Goal: Task Accomplishment & Management: Manage account settings

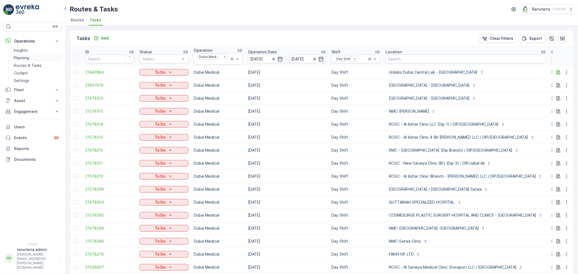
scroll to position [0, 66]
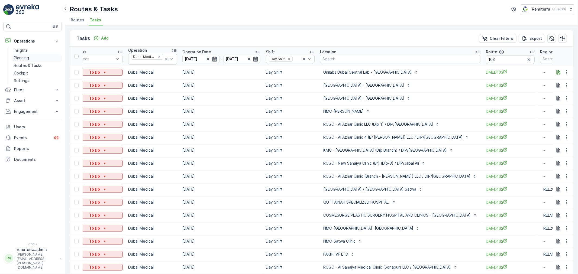
click at [24, 57] on p "Planning" at bounding box center [21, 57] width 15 height 5
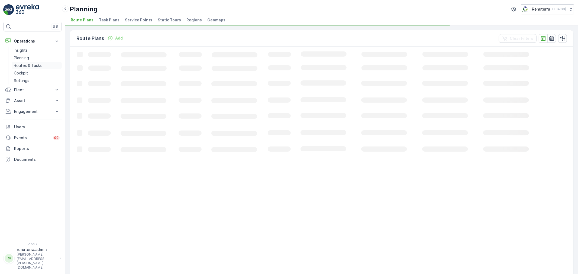
click at [24, 63] on p "Routes & Tasks" at bounding box center [28, 65] width 28 height 5
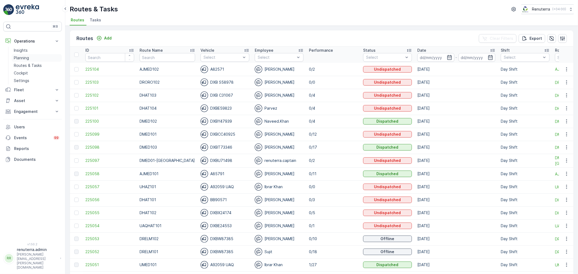
click at [37, 57] on link "Planning" at bounding box center [37, 58] width 50 height 8
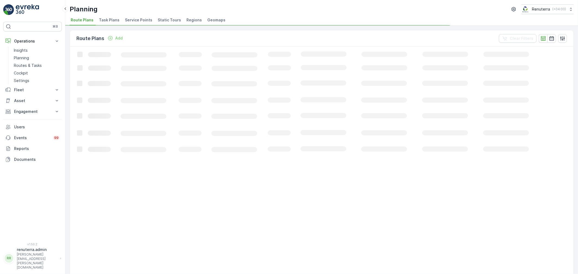
click at [137, 19] on span "Service Points" at bounding box center [138, 19] width 27 height 5
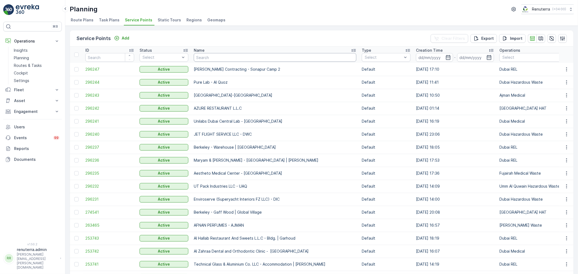
click at [217, 55] on input "text" at bounding box center [275, 57] width 163 height 9
type input "Canna"
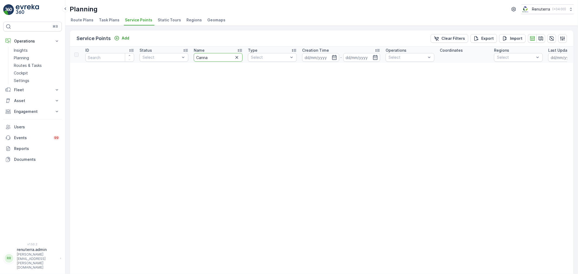
click at [218, 56] on input "Canna" at bounding box center [218, 57] width 49 height 9
type input "Cann"
click at [224, 60] on input "Cann" at bounding box center [218, 57] width 49 height 9
type input "Cana"
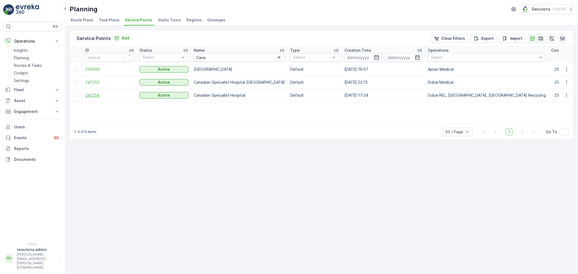
click at [97, 98] on span "247254" at bounding box center [109, 95] width 49 height 5
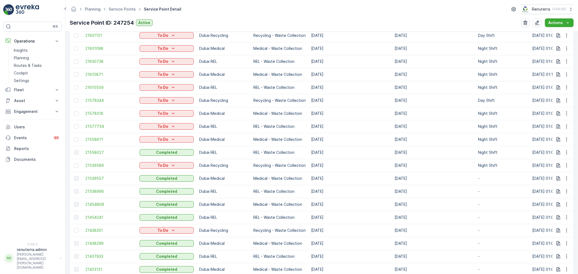
scroll to position [331, 0]
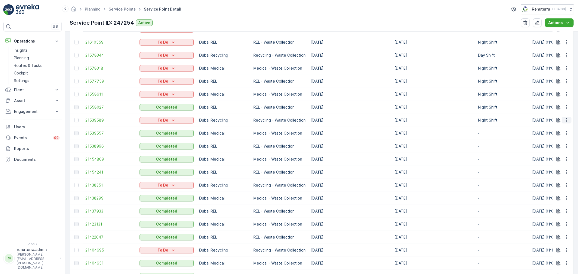
click at [569, 120] on button "button" at bounding box center [567, 120] width 10 height 7
click at [554, 144] on span "Change Route" at bounding box center [553, 143] width 26 height 5
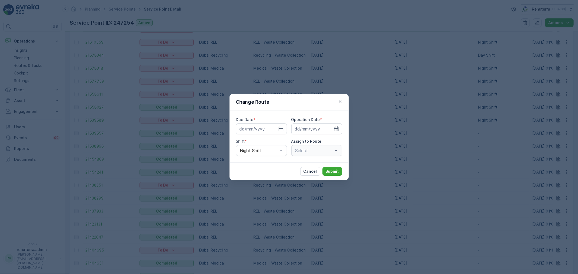
type input "[DATE]"
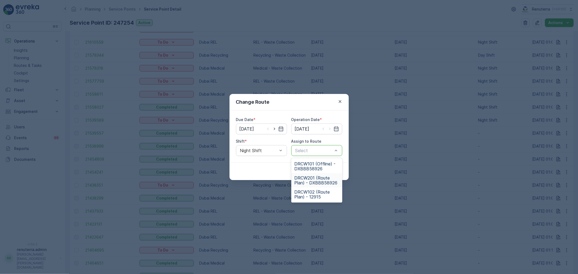
click at [322, 176] on span "DRCW201 (Route Plan) - DXBBB58926" at bounding box center [317, 181] width 44 height 10
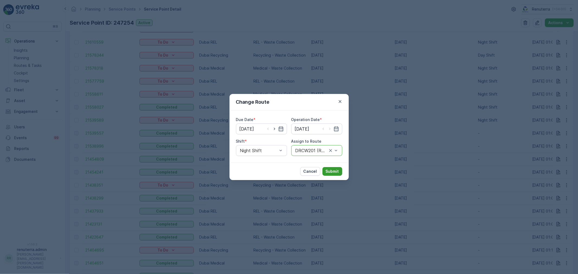
click at [334, 172] on p "Submit" at bounding box center [332, 171] width 13 height 5
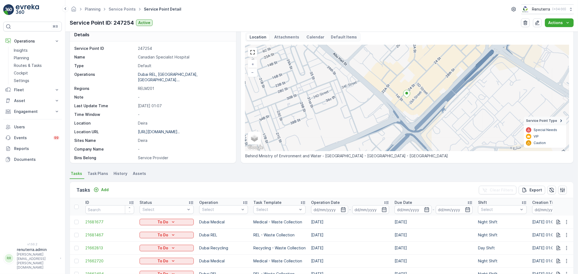
scroll to position [0, 0]
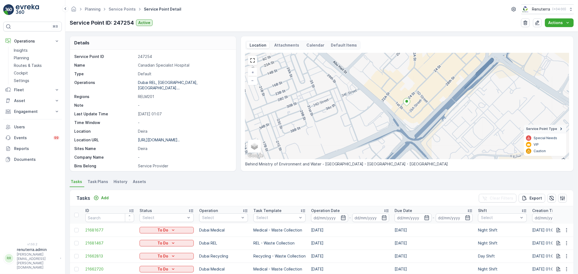
click at [131, 5] on div "Planning Service Points Service Point Detail Renuterra ( +04:00 )" at bounding box center [322, 9] width 504 height 10
click at [127, 9] on link "Service Points" at bounding box center [122, 9] width 27 height 5
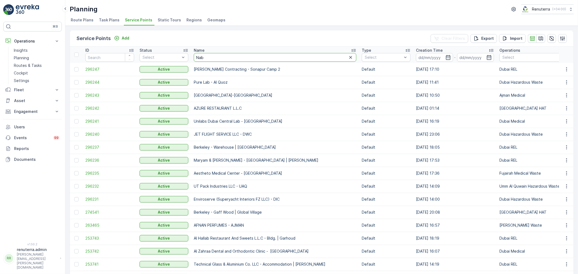
type input "Nabc"
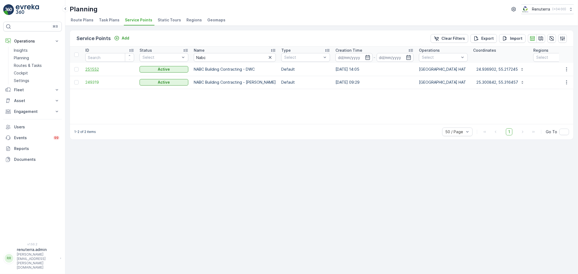
click at [96, 67] on span "251552" at bounding box center [109, 69] width 49 height 5
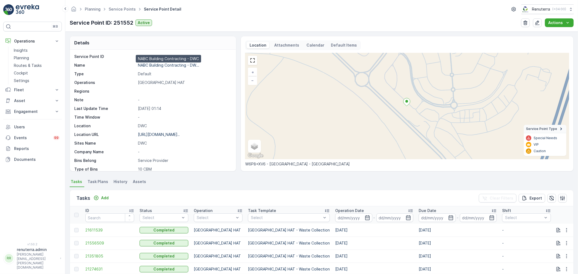
click at [174, 66] on p "NABC Building Contracting - DW..." at bounding box center [168, 65] width 61 height 5
click at [90, 231] on span "21611539" at bounding box center [109, 230] width 49 height 5
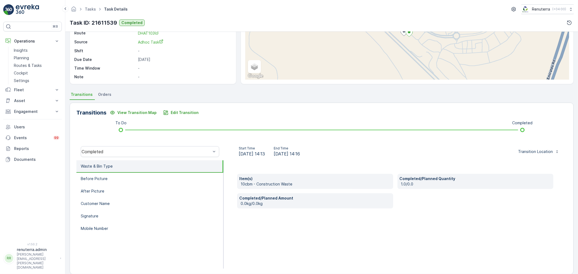
scroll to position [67, 0]
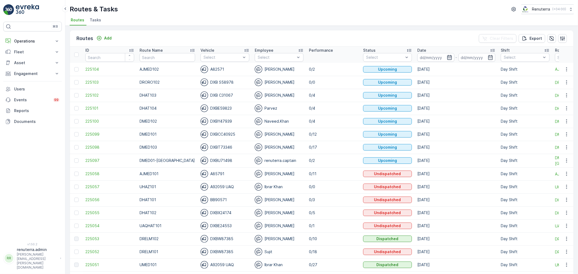
click at [447, 59] on icon "button" at bounding box center [449, 57] width 5 height 5
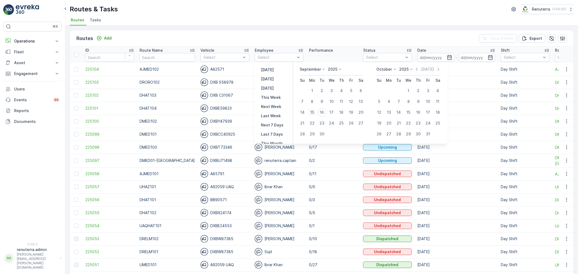
click at [314, 113] on div "15" at bounding box center [312, 112] width 9 height 9
type input "[DATE]"
click at [314, 113] on div "15" at bounding box center [312, 112] width 9 height 9
type input "[DATE]"
click at [314, 113] on div "15" at bounding box center [312, 112] width 9 height 9
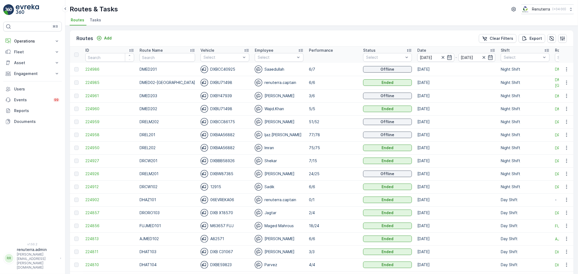
click at [251, 28] on div "Routes Add Clear Filters Export ID Route Name Vehicle Select Employee Select Pe…" at bounding box center [321, 150] width 513 height 249
click at [511, 98] on p "Night Shift" at bounding box center [520, 96] width 20 height 5
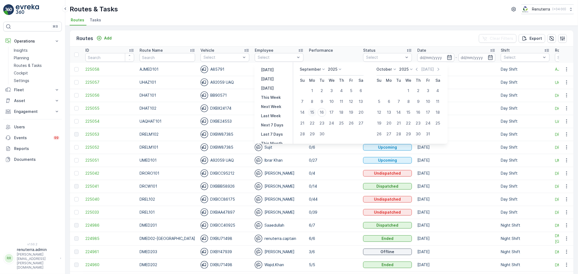
click at [314, 113] on div "15" at bounding box center [312, 112] width 9 height 9
type input "[DATE]"
click at [314, 113] on div "15" at bounding box center [312, 112] width 9 height 9
type input "[DATE]"
click at [314, 113] on div "15" at bounding box center [312, 112] width 9 height 9
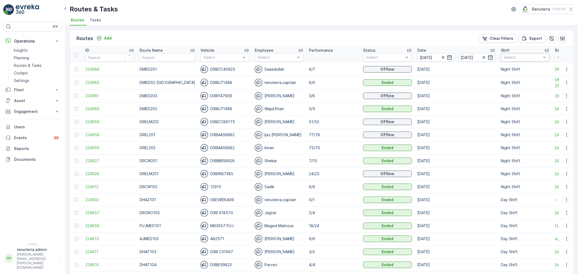
drag, startPoint x: 494, startPoint y: 58, endPoint x: 498, endPoint y: 60, distance: 4.7
click at [498, 57] on th "Shift Select" at bounding box center [525, 55] width 54 height 16
click at [504, 98] on div at bounding box center [506, 97] width 4 height 4
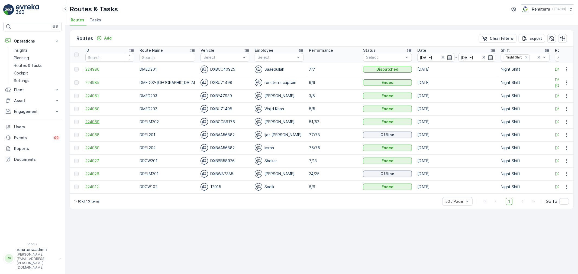
click at [94, 120] on span "224959" at bounding box center [109, 121] width 49 height 5
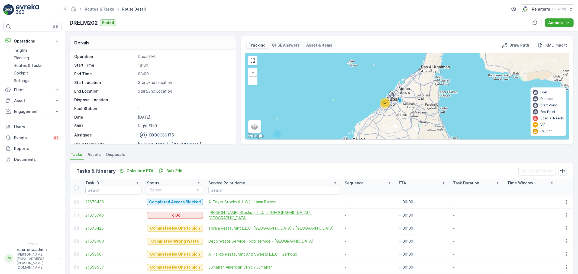
click at [250, 215] on span "[PERSON_NAME] Stocks (L.L.C.) - [GEOGRAPHIC_DATA] | [GEOGRAPHIC_DATA]" at bounding box center [274, 215] width 131 height 11
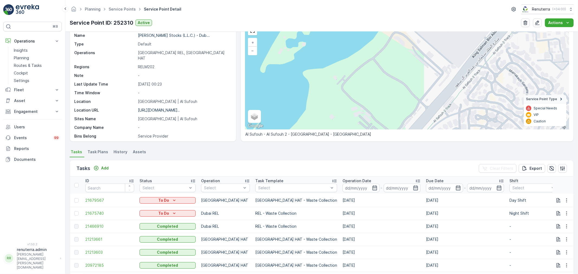
scroll to position [30, 0]
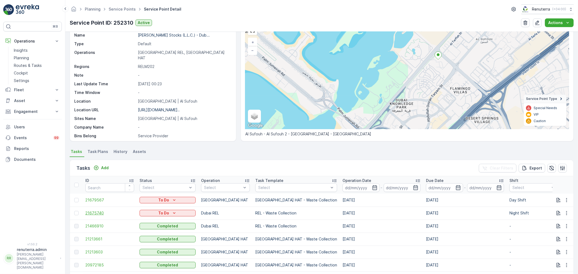
click at [100, 211] on span "21675740" at bounding box center [109, 213] width 49 height 5
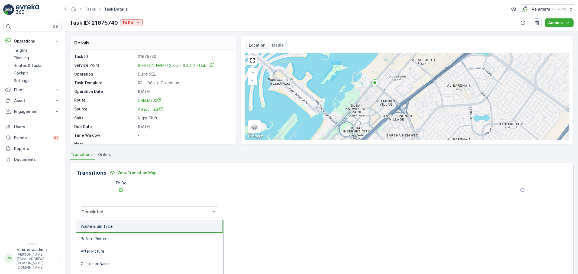
drag, startPoint x: 401, startPoint y: 108, endPoint x: 367, endPoint y: 101, distance: 35.3
click at [367, 101] on div "+ − Satellite Roadmap Terrain Hybrid Leaflet Keyboard shortcuts Map Data Map da…" at bounding box center [407, 96] width 324 height 87
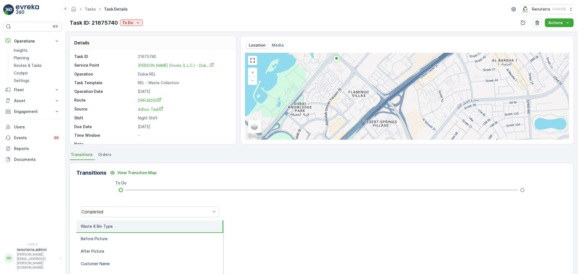
drag, startPoint x: 367, startPoint y: 98, endPoint x: 376, endPoint y: 125, distance: 28.6
click at [376, 125] on div "+ − Satellite Roadmap Terrain Hybrid Leaflet Keyboard shortcuts Map Data Map da…" at bounding box center [407, 96] width 324 height 87
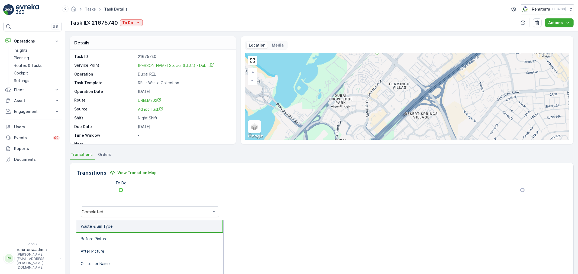
drag, startPoint x: 345, startPoint y: 82, endPoint x: 386, endPoint y: 73, distance: 41.5
click at [386, 73] on div "+ − Satellite Roadmap Terrain Hybrid Leaflet Keyboard shortcuts Map Data Map da…" at bounding box center [407, 96] width 324 height 87
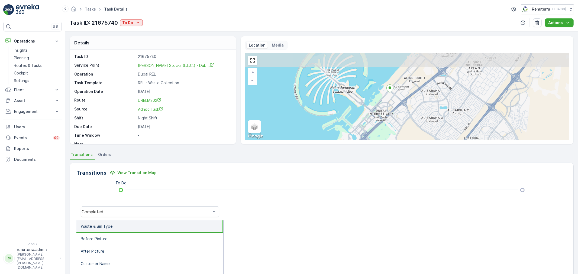
drag, startPoint x: 385, startPoint y: 76, endPoint x: 392, endPoint y: 99, distance: 23.4
click at [392, 99] on div "+ − Satellite Roadmap Terrain Hybrid Leaflet Keyboard shortcuts Map Data Map da…" at bounding box center [407, 96] width 324 height 87
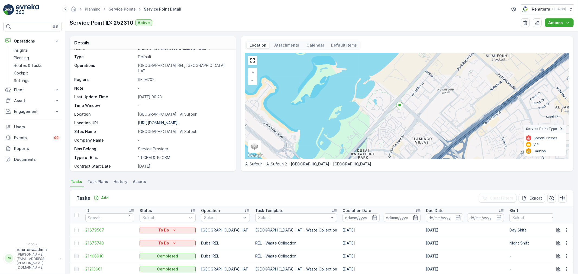
scroll to position [14, 0]
click at [153, 123] on p "https://maps.app.goo.gl/ngn2N3..." at bounding box center [159, 125] width 42 height 5
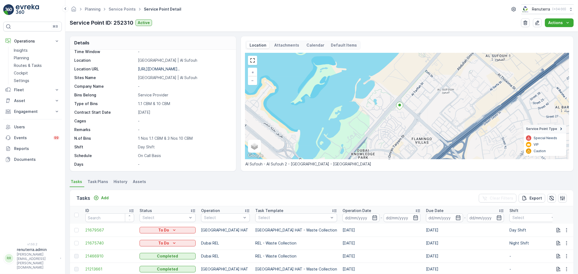
scroll to position [75, 0]
click at [567, 241] on icon "button" at bounding box center [566, 243] width 5 height 5
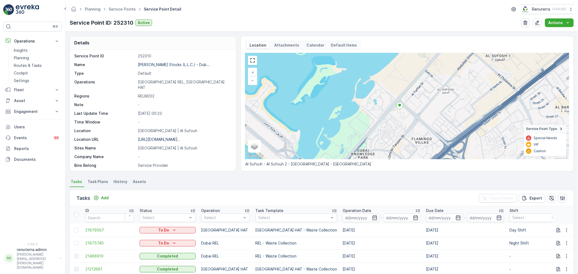
scroll to position [0, 0]
drag, startPoint x: 565, startPoint y: 241, endPoint x: 560, endPoint y: 248, distance: 8.6
click at [565, 242] on icon "button" at bounding box center [566, 243] width 5 height 5
click at [549, 216] on span "Change Route" at bounding box center [553, 217] width 26 height 5
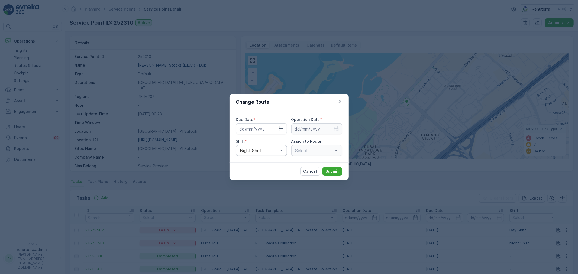
type input "[DATE]"
click at [277, 132] on input "[DATE]" at bounding box center [261, 129] width 51 height 11
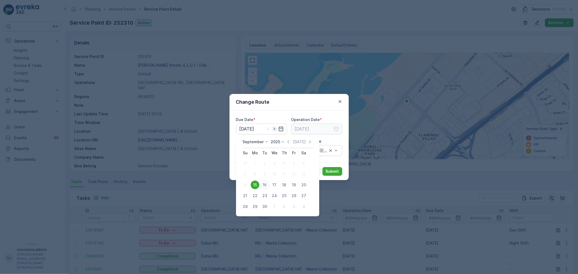
click at [274, 130] on icon "button" at bounding box center [274, 128] width 5 height 5
type input "[DATE]"
click at [335, 128] on icon "button" at bounding box center [336, 128] width 5 height 5
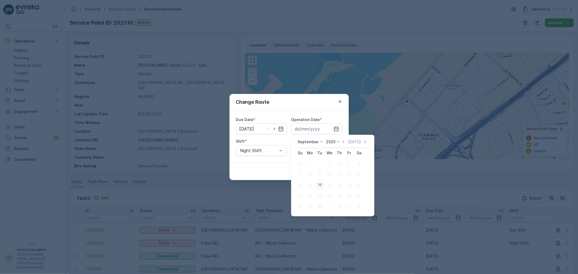
click at [319, 184] on div "16" at bounding box center [320, 185] width 9 height 9
type input "[DATE]"
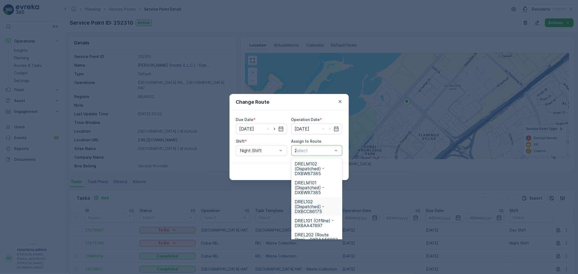
type input "202"
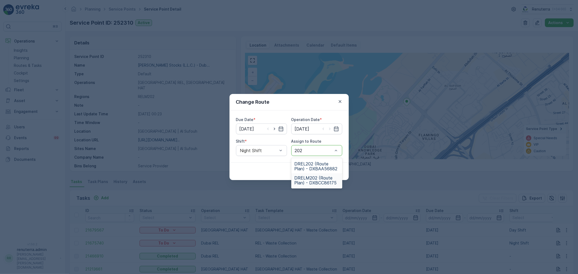
click at [318, 182] on span "DRELM202 (Route Plan) - DXBCC86175" at bounding box center [317, 181] width 44 height 10
click at [347, 169] on div "Cancel Submit" at bounding box center [289, 172] width 119 height 18
click at [326, 175] on button "Submit" at bounding box center [333, 171] width 20 height 9
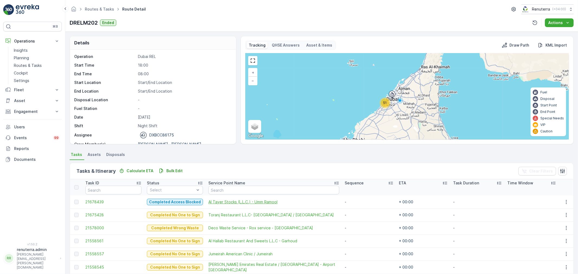
click at [239, 201] on span "Al Tayer Stocks (L.L.C.) - Umm Ramool" at bounding box center [274, 202] width 131 height 5
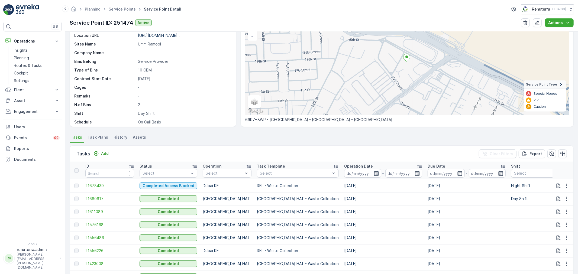
scroll to position [120, 0]
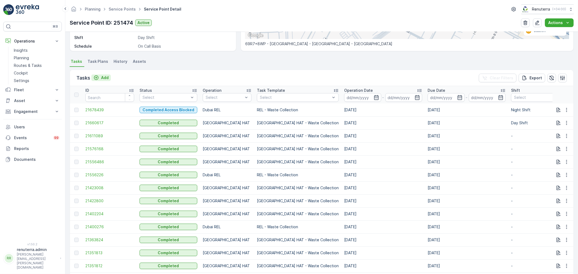
click at [106, 75] on p "Add" at bounding box center [105, 77] width 8 height 5
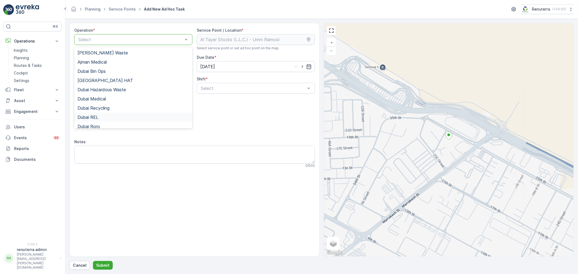
drag, startPoint x: 102, startPoint y: 117, endPoint x: 200, endPoint y: 102, distance: 98.7
click at [104, 117] on div "Dubai REL" at bounding box center [134, 117] width 112 height 5
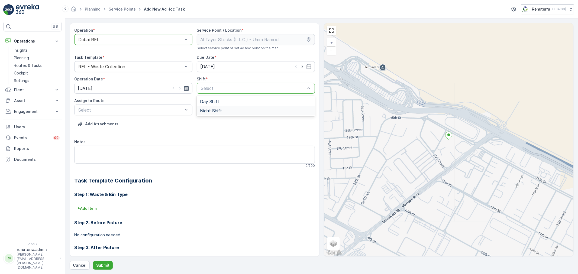
drag, startPoint x: 224, startPoint y: 88, endPoint x: 218, endPoint y: 111, distance: 23.8
drag, startPoint x: 217, startPoint y: 110, endPoint x: 206, endPoint y: 112, distance: 11.2
click at [217, 111] on span "Night Shift" at bounding box center [211, 110] width 22 height 5
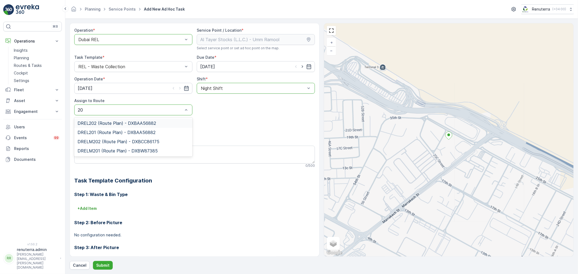
type input "202"
drag, startPoint x: 122, startPoint y: 130, endPoint x: 117, endPoint y: 167, distance: 37.8
click at [122, 130] on span "DRELM202 (Route Plan) - DXBCC86175" at bounding box center [119, 132] width 82 height 5
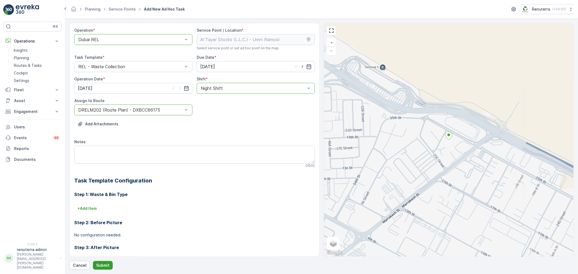
click at [101, 269] on button "Submit" at bounding box center [103, 265] width 20 height 9
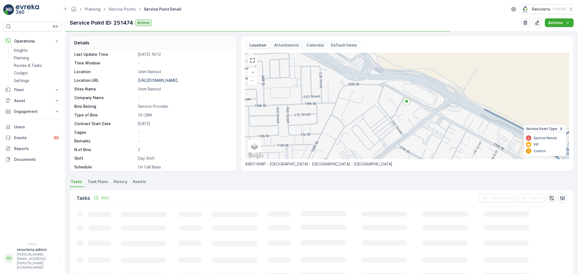
scroll to position [75, 0]
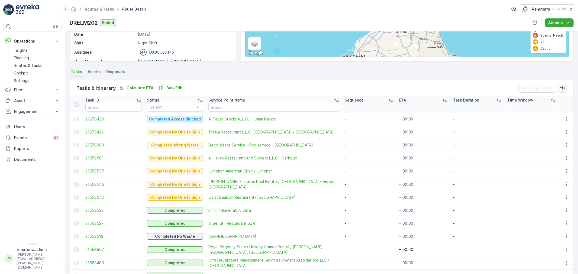
scroll to position [90, 0]
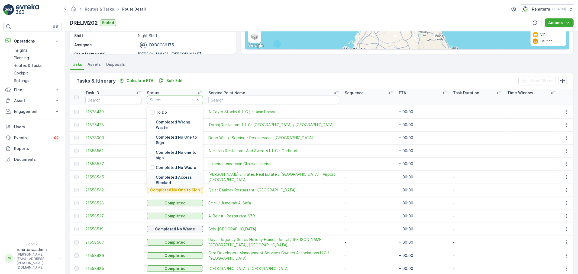
click at [178, 175] on p "Completed Access Blocked" at bounding box center [178, 180] width 44 height 11
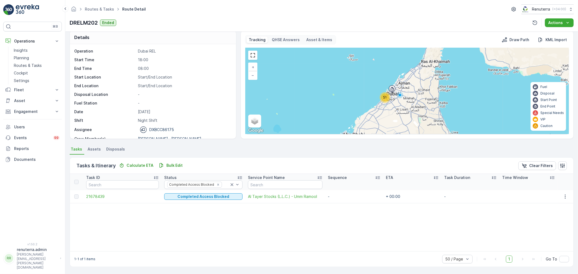
scroll to position [5, 0]
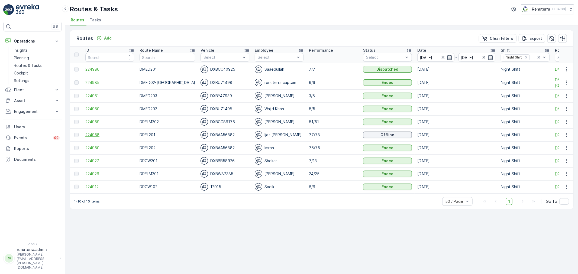
click at [92, 136] on span "224958" at bounding box center [109, 134] width 49 height 5
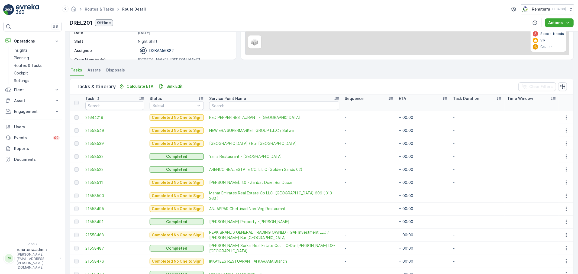
scroll to position [84, 0]
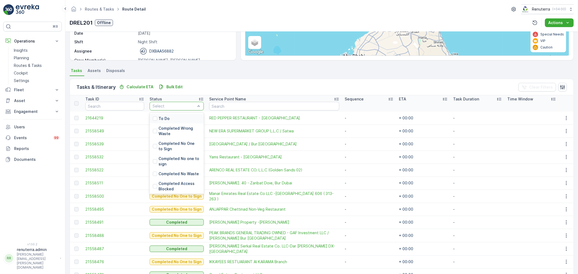
click at [175, 120] on div "To Do" at bounding box center [177, 119] width 54 height 10
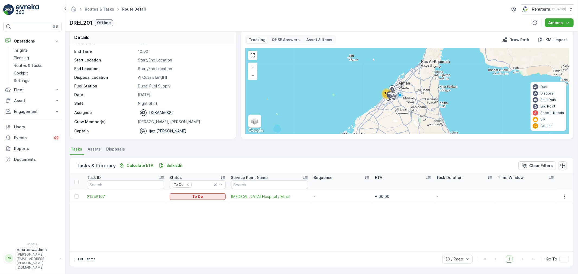
scroll to position [5, 0]
click at [563, 198] on icon "button" at bounding box center [564, 197] width 5 height 5
click at [551, 226] on span "Remove from Route" at bounding box center [558, 227] width 37 height 5
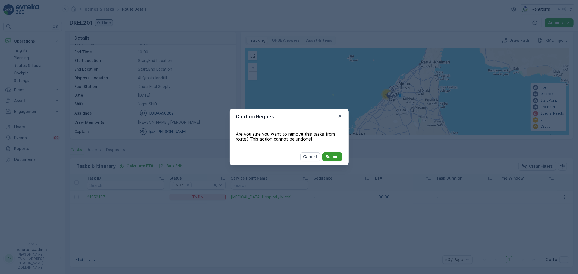
click at [339, 158] on p "Submit" at bounding box center [332, 156] width 13 height 5
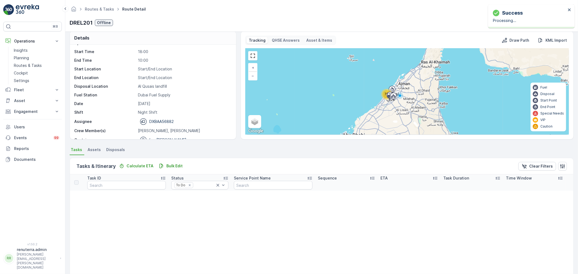
scroll to position [17, 0]
click at [188, 185] on icon "Remove To Do" at bounding box center [190, 186] width 4 height 4
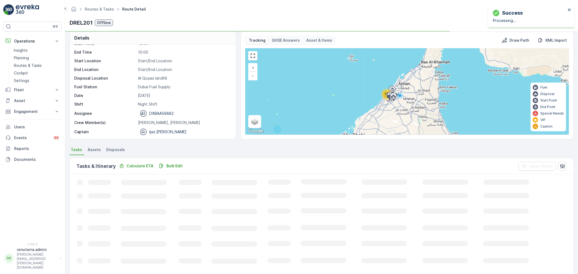
scroll to position [17, 0]
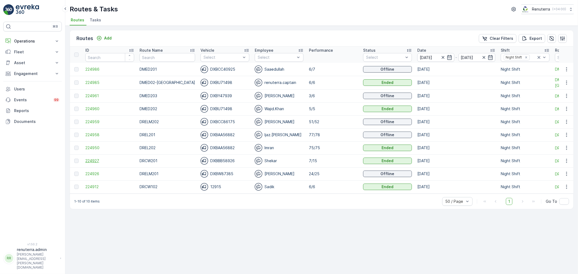
click at [86, 161] on span "224927" at bounding box center [109, 160] width 49 height 5
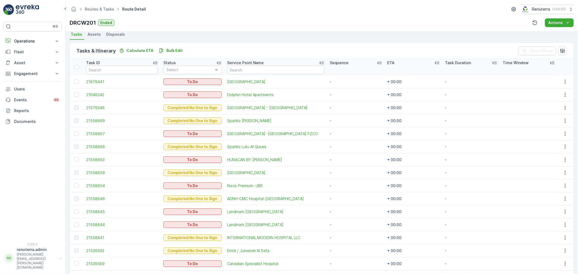
scroll to position [139, 0]
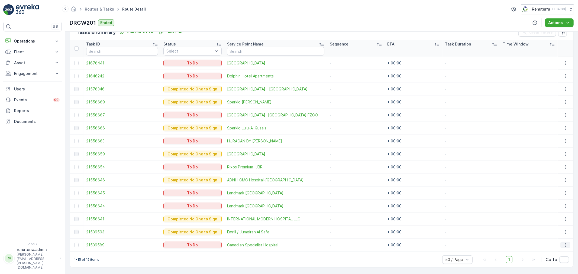
click at [563, 243] on icon "button" at bounding box center [565, 245] width 5 height 5
click at [553, 220] on span "Change Route" at bounding box center [553, 219] width 26 height 5
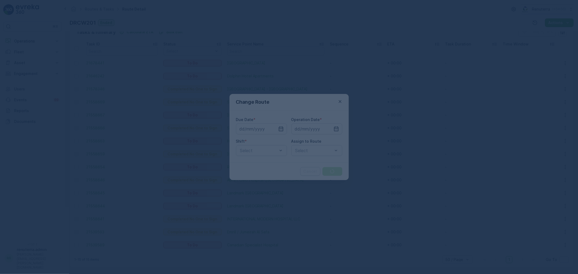
type input "[DATE]"
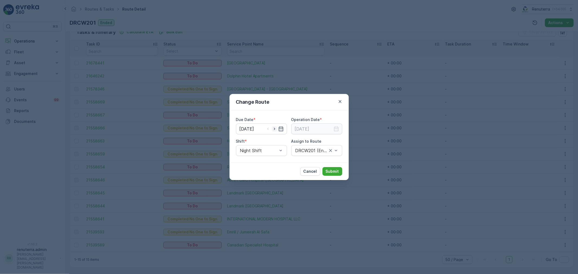
click at [275, 129] on icon "button" at bounding box center [274, 129] width 1 height 2
type input "[DATE]"
click at [337, 127] on icon "button" at bounding box center [336, 129] width 5 height 5
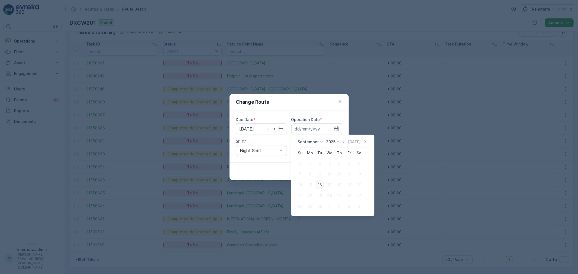
drag, startPoint x: 323, startPoint y: 180, endPoint x: 320, endPoint y: 183, distance: 4.0
click at [323, 180] on td "16" at bounding box center [320, 185] width 10 height 11
click at [319, 185] on div "16" at bounding box center [320, 185] width 9 height 9
type input "[DATE]"
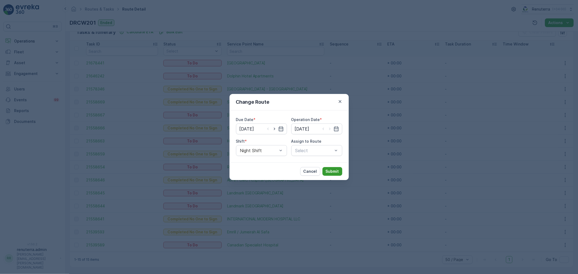
click at [331, 171] on p "Submit" at bounding box center [332, 171] width 13 height 5
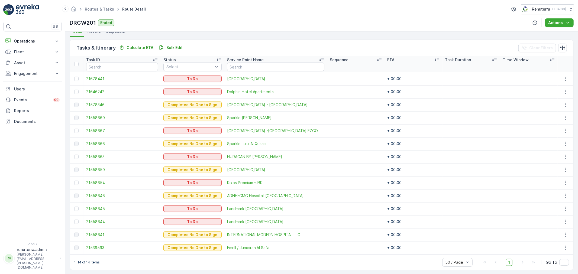
scroll to position [126, 0]
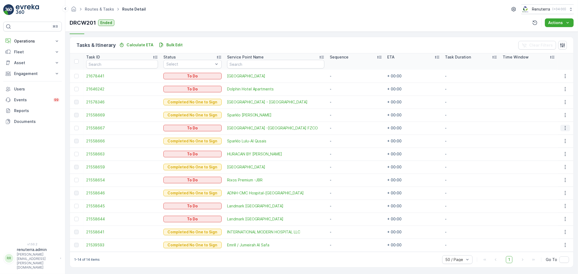
click at [563, 129] on icon "button" at bounding box center [565, 128] width 5 height 5
click at [556, 152] on span "Change Route" at bounding box center [553, 151] width 26 height 5
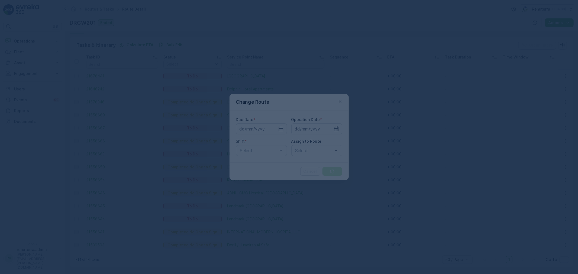
type input "[DATE]"
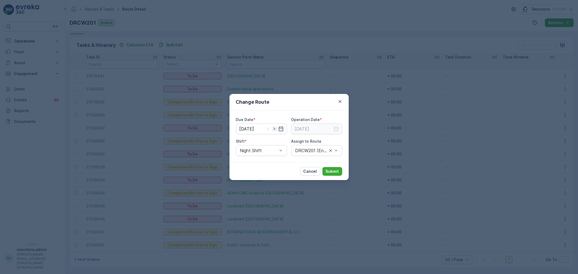
click at [277, 130] on icon "button" at bounding box center [274, 128] width 5 height 5
type input "[DATE]"
click at [335, 128] on icon "button" at bounding box center [336, 128] width 5 height 5
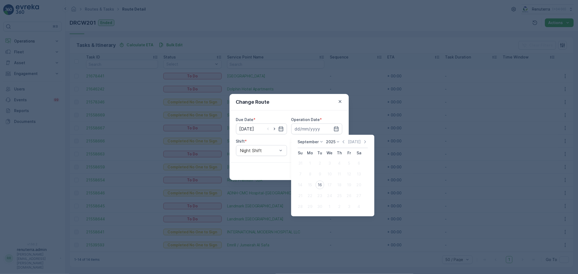
drag, startPoint x: 322, startPoint y: 186, endPoint x: 316, endPoint y: 182, distance: 7.2
click at [320, 184] on div "16" at bounding box center [320, 185] width 9 height 9
type input "[DATE]"
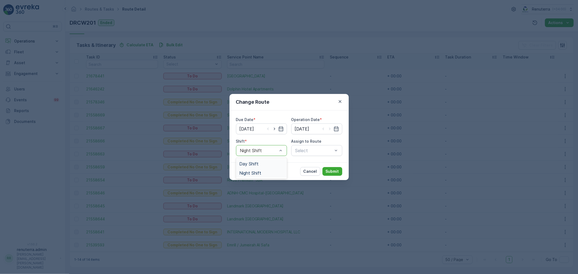
drag, startPoint x: 261, startPoint y: 166, endPoint x: 275, endPoint y: 160, distance: 14.9
click at [262, 165] on div "Day Shift" at bounding box center [261, 164] width 44 height 5
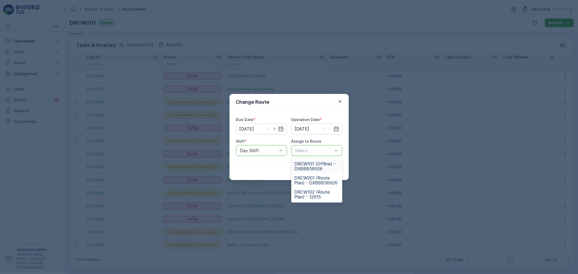
click at [306, 169] on span "DRCW101 (Offline) - DXBBB58926" at bounding box center [317, 167] width 44 height 10
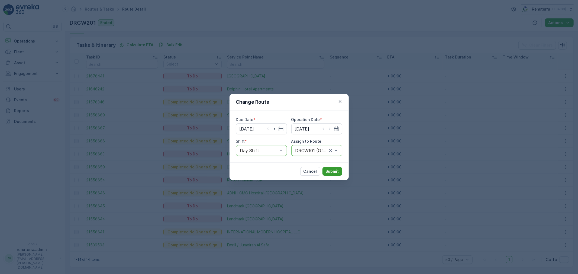
click at [337, 172] on p "Submit" at bounding box center [332, 171] width 13 height 5
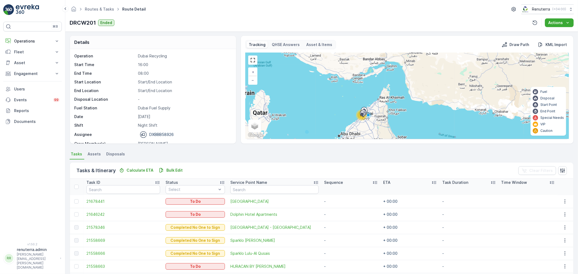
scroll to position [0, 0]
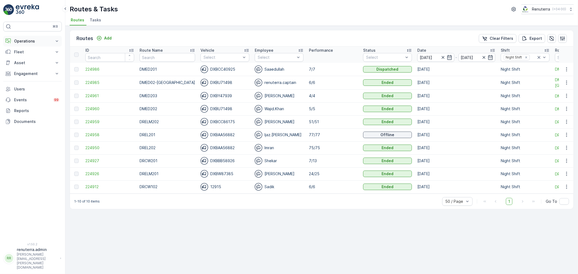
click at [30, 39] on p "Operations" at bounding box center [32, 41] width 37 height 5
click at [25, 66] on p "Routes & Tasks" at bounding box center [28, 65] width 28 height 5
click at [97, 176] on span "224926" at bounding box center [109, 173] width 49 height 5
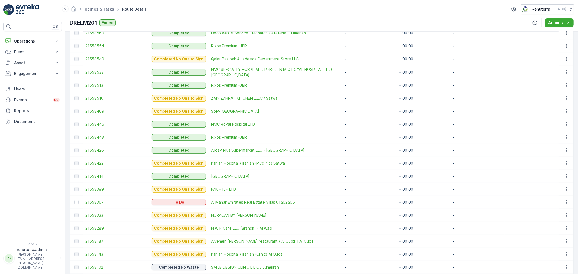
scroll to position [209, 0]
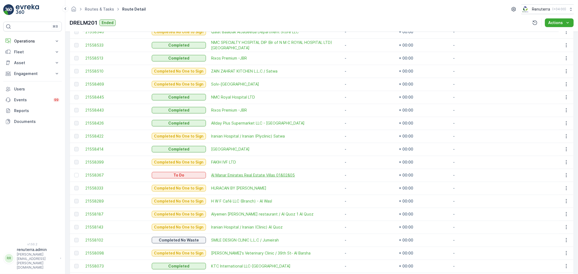
click at [244, 175] on span "Al Manar Emirates Real Estate Villas 01&02&05" at bounding box center [276, 175] width 128 height 5
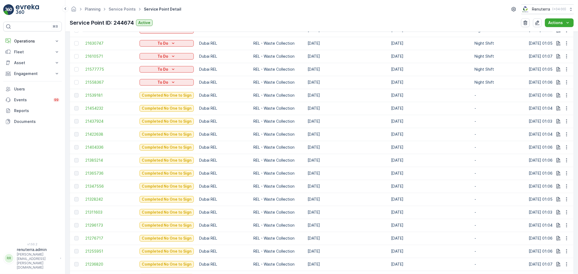
scroll to position [150, 0]
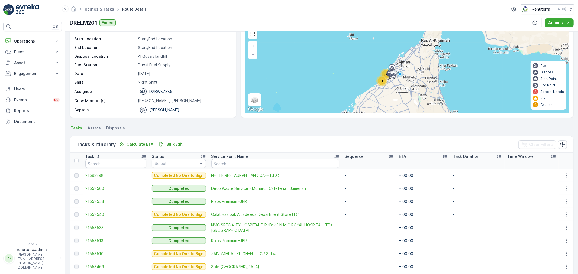
scroll to position [30, 0]
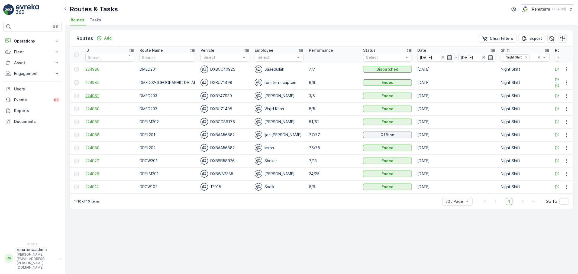
click at [90, 97] on span "224961" at bounding box center [109, 95] width 49 height 5
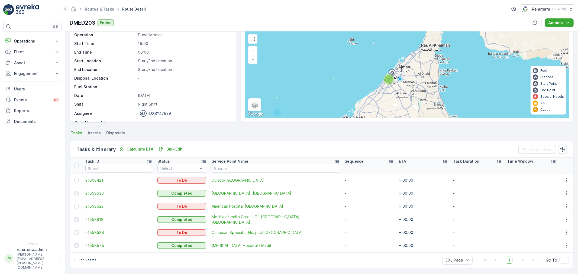
scroll to position [22, 0]
click at [564, 178] on icon "button" at bounding box center [566, 179] width 5 height 5
click at [555, 210] on span "Remove from Route" at bounding box center [558, 210] width 37 height 5
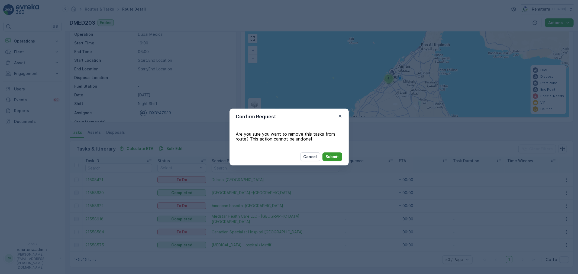
click at [339, 159] on button "Submit" at bounding box center [333, 157] width 20 height 9
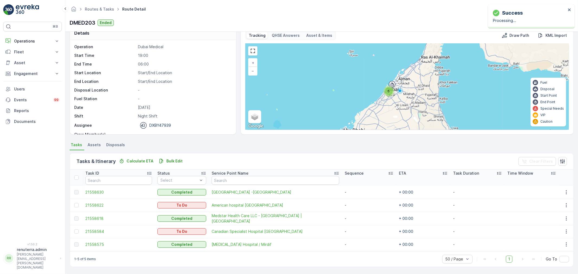
scroll to position [9, 0]
click at [564, 204] on icon "button" at bounding box center [566, 205] width 5 height 5
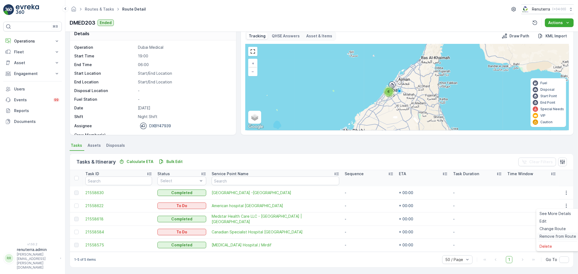
click at [556, 238] on span "Remove from Route" at bounding box center [558, 236] width 37 height 5
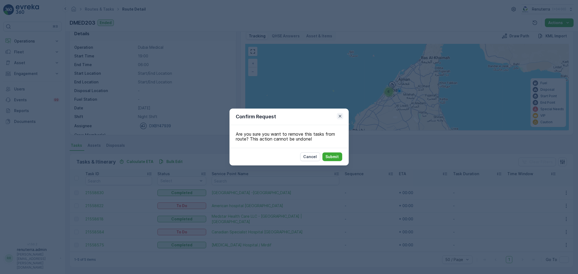
click at [341, 117] on icon "button" at bounding box center [340, 116] width 3 height 3
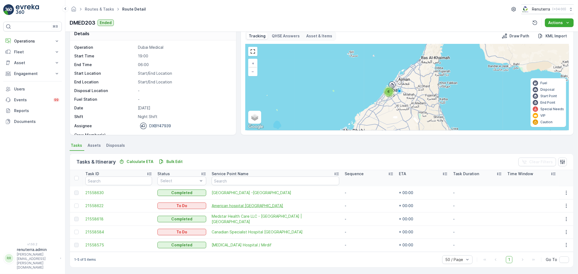
click at [235, 206] on span "American hospital Nad al Sheba" at bounding box center [276, 205] width 128 height 5
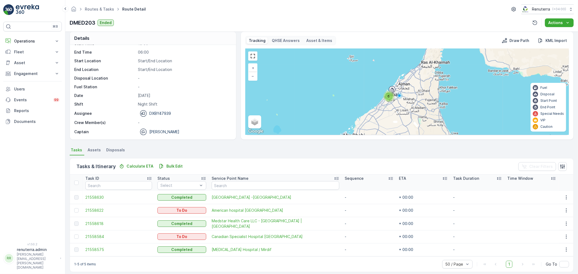
scroll to position [9, 0]
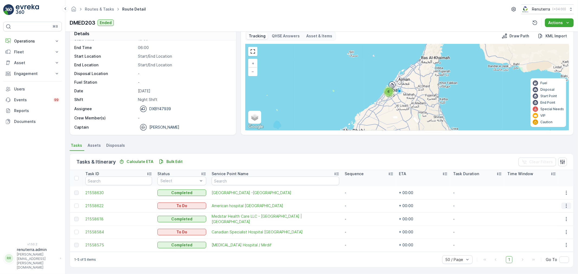
click at [568, 205] on button "button" at bounding box center [567, 206] width 10 height 7
click at [556, 239] on span "Remove from Route" at bounding box center [558, 236] width 37 height 5
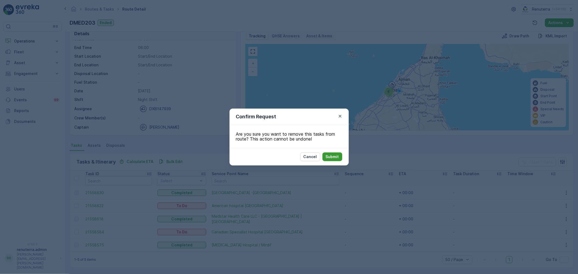
click at [334, 158] on p "Submit" at bounding box center [332, 156] width 13 height 5
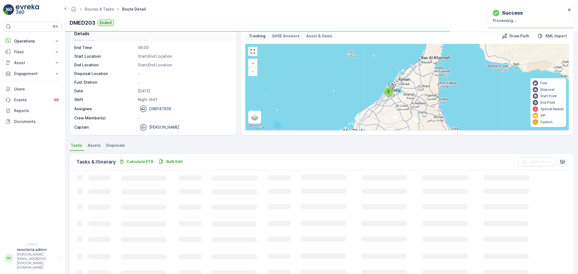
scroll to position [5, 0]
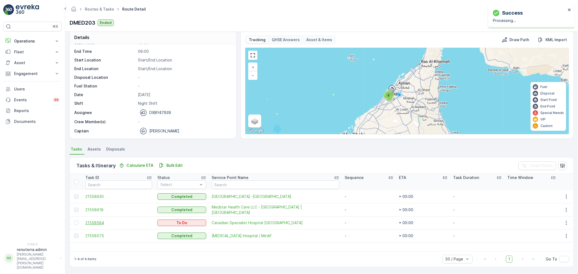
click at [100, 224] on span "21558584" at bounding box center [118, 222] width 67 height 5
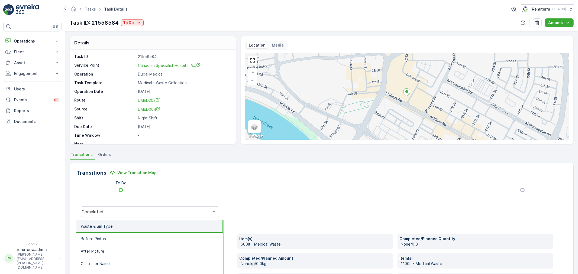
drag, startPoint x: 129, startPoint y: 29, endPoint x: 129, endPoint y: 25, distance: 3.3
click at [129, 28] on div "Tasks Task Details Renuterra ( +04:00 ) Task ID: 21558584 To Do Actions" at bounding box center [321, 16] width 513 height 32
click at [129, 23] on p "To Do" at bounding box center [128, 22] width 11 height 5
click at [140, 33] on span "Completed" at bounding box center [134, 30] width 20 height 5
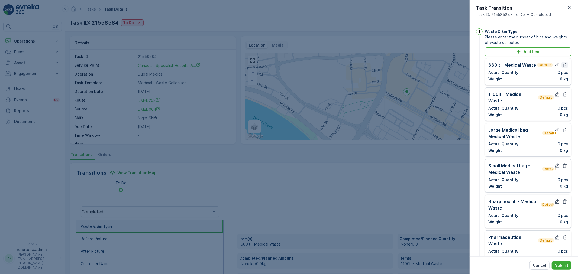
click at [563, 65] on icon "button" at bounding box center [565, 65] width 4 height 5
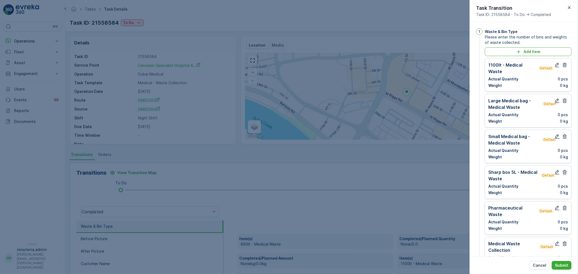
click at [563, 65] on icon "button" at bounding box center [565, 65] width 4 height 5
click at [563, 99] on icon "button" at bounding box center [565, 101] width 4 height 5
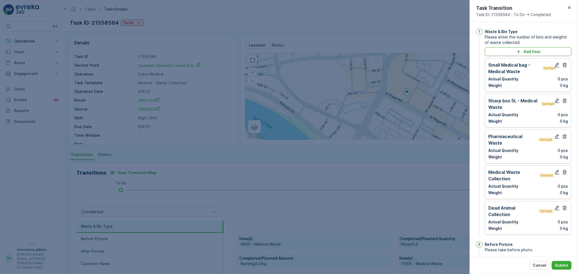
click at [563, 65] on icon "button" at bounding box center [565, 65] width 4 height 5
click at [563, 99] on icon "button" at bounding box center [565, 101] width 4 height 5
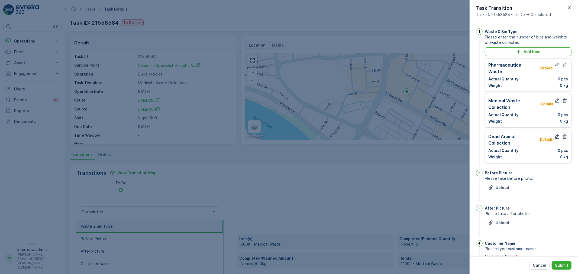
click at [563, 65] on icon "button" at bounding box center [565, 65] width 4 height 5
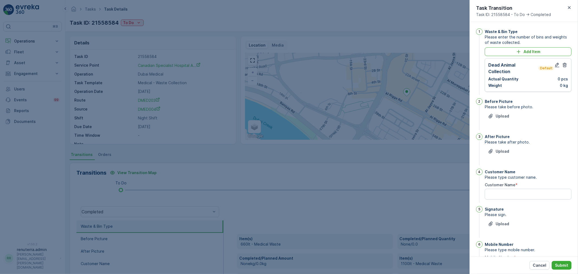
click at [563, 65] on icon "button" at bounding box center [565, 65] width 4 height 5
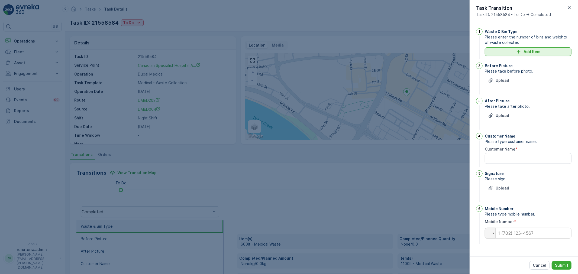
click at [543, 49] on div "Add Item" at bounding box center [528, 51] width 80 height 5
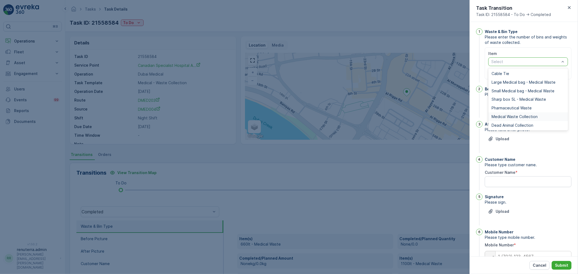
drag, startPoint x: 524, startPoint y: 117, endPoint x: 518, endPoint y: 102, distance: 15.6
click at [523, 117] on span "Medical Waste Collection" at bounding box center [515, 117] width 46 height 4
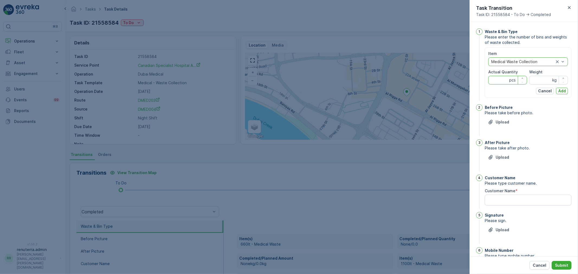
click at [505, 83] on Quantity "Actual Quantity" at bounding box center [508, 80] width 39 height 9
type Quantity "3"
click at [544, 83] on input "Weight" at bounding box center [549, 80] width 39 height 9
type input "7"
click at [508, 79] on Quantity "3" at bounding box center [508, 80] width 39 height 9
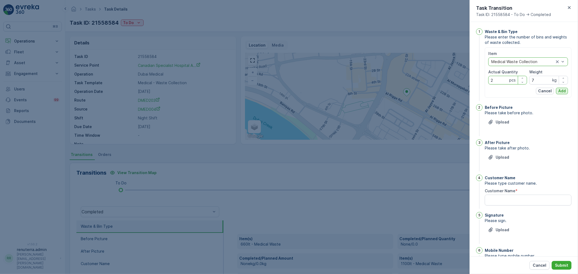
type Quantity "2"
drag, startPoint x: 560, startPoint y: 90, endPoint x: 549, endPoint y: 94, distance: 11.8
click at [560, 90] on p "Add" at bounding box center [563, 90] width 8 height 5
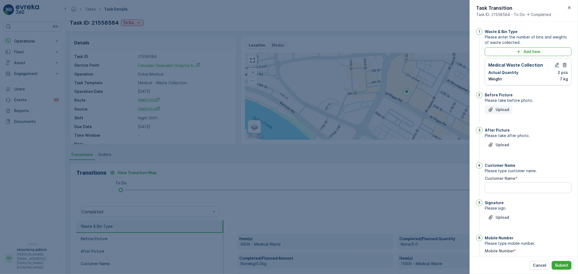
click at [489, 107] on button "Upload" at bounding box center [499, 109] width 28 height 9
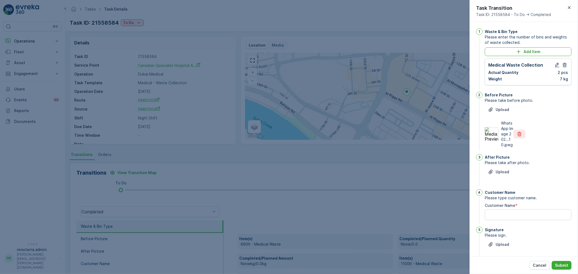
click at [519, 130] on button "button" at bounding box center [520, 134] width 12 height 9
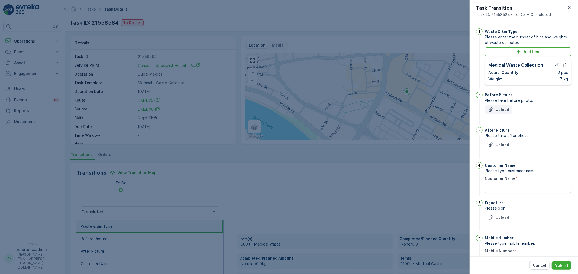
click at [497, 112] on p "Upload" at bounding box center [503, 109] width 14 height 5
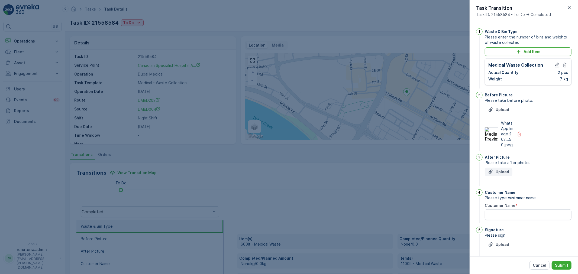
click at [508, 175] on p "Upload" at bounding box center [503, 171] width 14 height 5
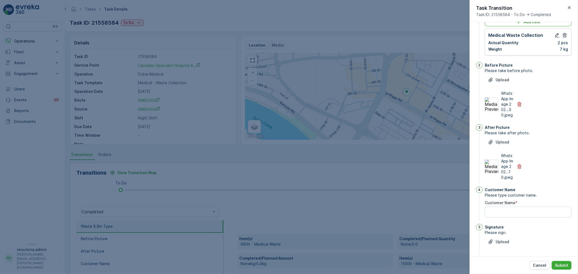
scroll to position [84, 0]
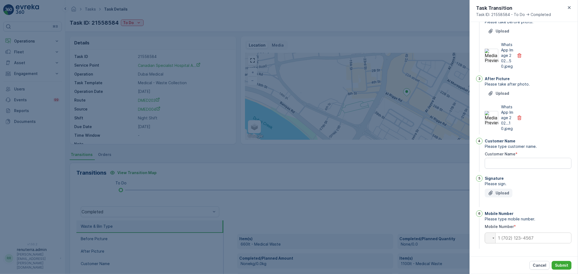
click at [508, 194] on p "Upload" at bounding box center [503, 193] width 14 height 5
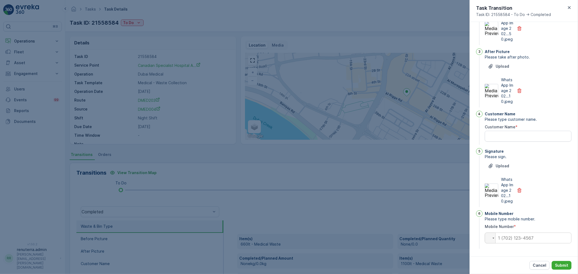
scroll to position [111, 0]
click at [502, 139] on Name "Customer Name" at bounding box center [528, 136] width 87 height 11
click at [506, 135] on Name "Customer Name" at bounding box center [528, 136] width 87 height 11
type Name "asha"
click at [516, 235] on input "tel" at bounding box center [528, 238] width 87 height 11
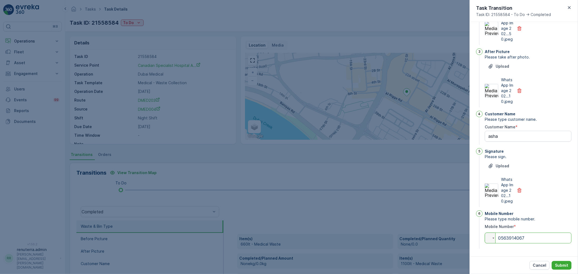
scroll to position [0, 0]
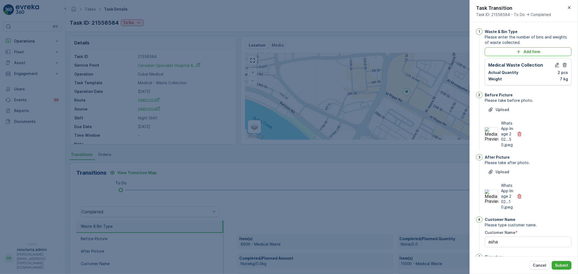
type input "0563914067"
click at [571, 261] on div "Cancel Submit" at bounding box center [551, 265] width 42 height 9
click at [569, 264] on button "Submit" at bounding box center [562, 265] width 20 height 9
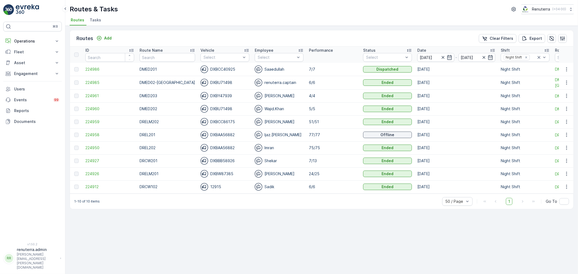
drag, startPoint x: 184, startPoint y: 197, endPoint x: 226, endPoint y: 197, distance: 41.2
click at [226, 197] on div "1-10 of 10 items 50 / Page 1 Go To" at bounding box center [322, 201] width 504 height 15
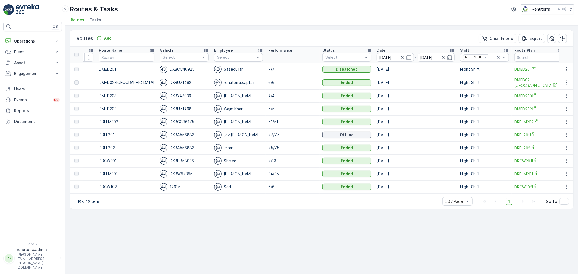
click at [277, 197] on div "1-10 of 10 items 50 / Page 1 Go To" at bounding box center [322, 201] width 504 height 15
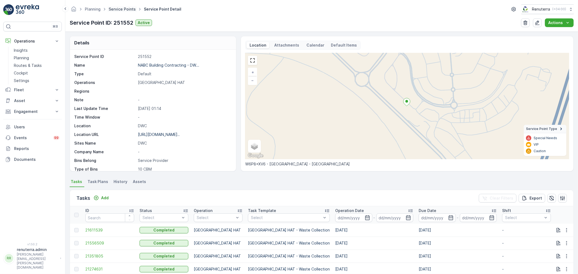
click at [125, 10] on link "Service Points" at bounding box center [122, 9] width 27 height 5
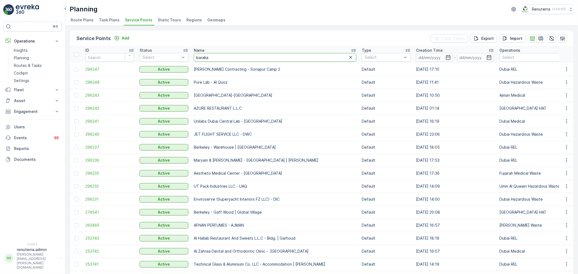
type input "[PERSON_NAME]"
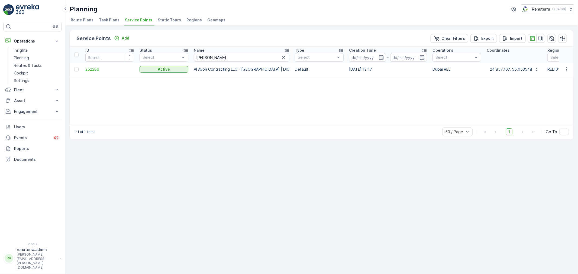
click at [86, 68] on span "252286" at bounding box center [109, 69] width 49 height 5
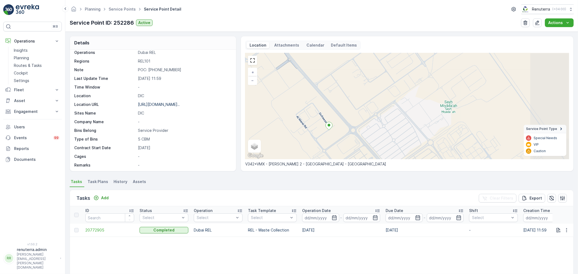
drag, startPoint x: 364, startPoint y: 128, endPoint x: 321, endPoint y: 136, distance: 44.3
click at [321, 136] on div "+ − Satellite Roadmap Terrain Hybrid Leaflet Keyboard shortcuts Map Data Map da…" at bounding box center [407, 106] width 324 height 106
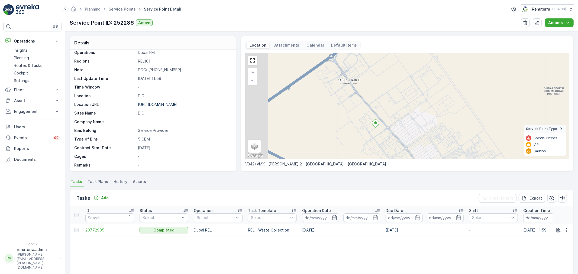
drag, startPoint x: 323, startPoint y: 128, endPoint x: 365, endPoint y: 128, distance: 42.0
click at [365, 128] on div "+ − Satellite Roadmap Terrain Hybrid Leaflet Keyboard shortcuts Map Data Map da…" at bounding box center [407, 106] width 324 height 106
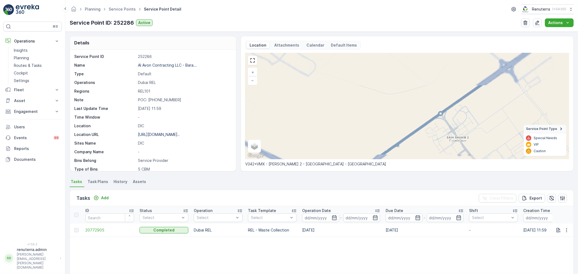
drag, startPoint x: 405, startPoint y: 134, endPoint x: 364, endPoint y: 59, distance: 85.8
click at [364, 59] on div "+ − Satellite Roadmap Terrain Hybrid Leaflet Keyboard shortcuts Map Data Map da…" at bounding box center [407, 106] width 324 height 106
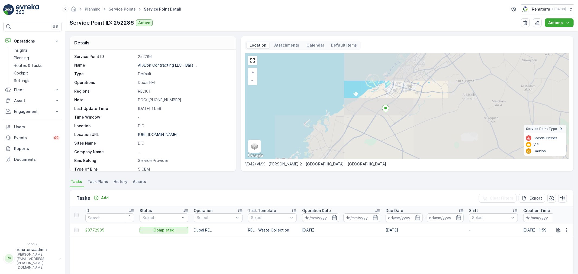
drag, startPoint x: 404, startPoint y: 154, endPoint x: 395, endPoint y: 122, distance: 32.9
click at [395, 123] on div "+ − Satellite Roadmap Terrain Hybrid Leaflet Keyboard shortcuts Map Data Map da…" at bounding box center [407, 106] width 324 height 106
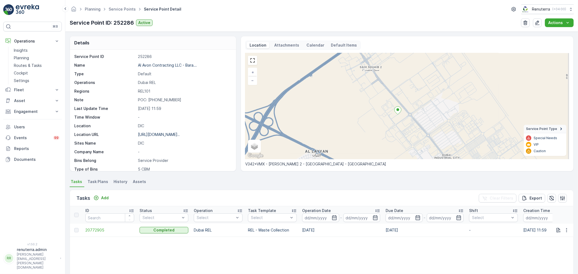
drag, startPoint x: 436, startPoint y: 117, endPoint x: 392, endPoint y: 112, distance: 43.9
click at [401, 113] on div "+ − Satellite Roadmap Terrain Hybrid Leaflet Keyboard shortcuts Map Data Map da…" at bounding box center [407, 106] width 324 height 106
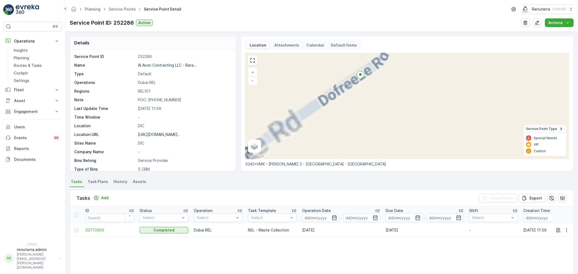
drag, startPoint x: 369, startPoint y: 86, endPoint x: 377, endPoint y: 115, distance: 29.7
click at [377, 115] on div "+ − Satellite Roadmap Terrain Hybrid Leaflet Keyboard shortcuts Map Data Map da…" at bounding box center [407, 106] width 324 height 106
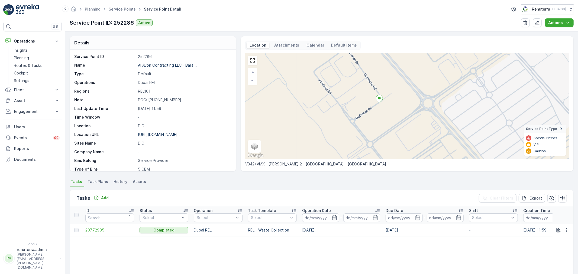
click at [381, 99] on icon at bounding box center [379, 99] width 7 height 8
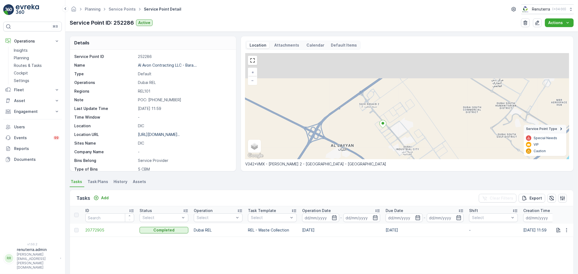
drag, startPoint x: 375, startPoint y: 104, endPoint x: 377, endPoint y: 133, distance: 29.1
click at [377, 133] on div "+ − Satellite Roadmap Terrain Hybrid Leaflet Keyboard shortcuts Map Data Map da…" at bounding box center [407, 106] width 324 height 106
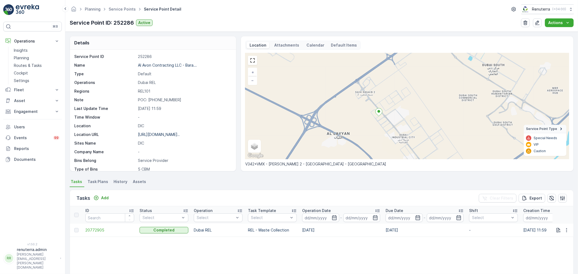
drag, startPoint x: 383, startPoint y: 129, endPoint x: 377, endPoint y: 115, distance: 15.4
click at [377, 115] on div at bounding box center [379, 112] width 7 height 9
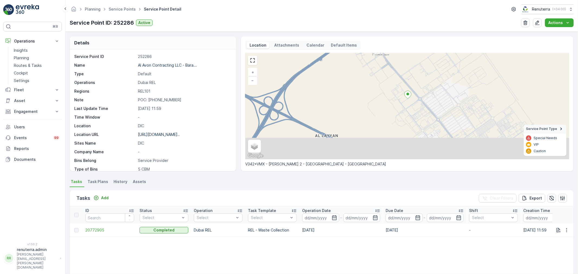
drag, startPoint x: 351, startPoint y: 131, endPoint x: 397, endPoint y: 105, distance: 53.3
click at [397, 105] on div "+ − Satellite Roadmap Terrain Hybrid Leaflet Keyboard shortcuts Map Data Map da…" at bounding box center [407, 106] width 324 height 106
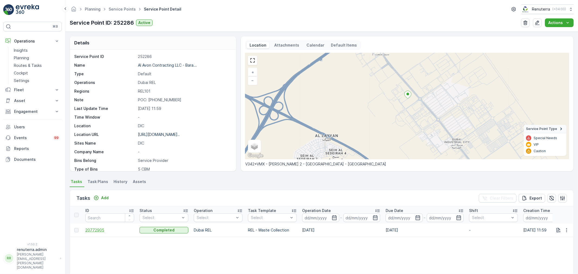
click at [98, 229] on span "20772905" at bounding box center [109, 230] width 49 height 5
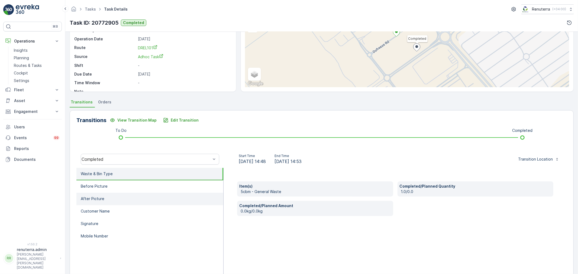
scroll to position [60, 0]
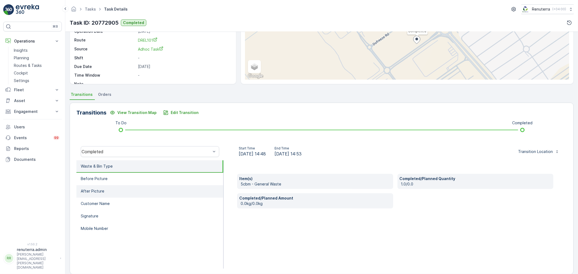
drag, startPoint x: 106, startPoint y: 179, endPoint x: 104, endPoint y: 191, distance: 11.9
click at [106, 180] on li "Before Picture" at bounding box center [149, 179] width 147 height 12
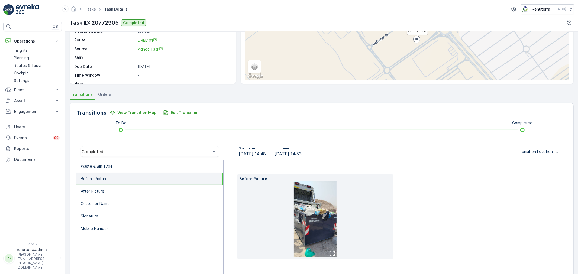
click at [311, 212] on img at bounding box center [315, 220] width 43 height 76
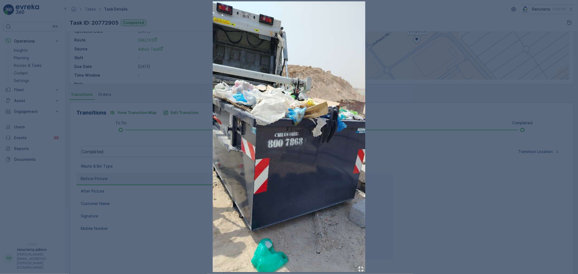
drag, startPoint x: 424, startPoint y: 165, endPoint x: 418, endPoint y: 168, distance: 7.2
click at [424, 165] on div at bounding box center [289, 137] width 578 height 274
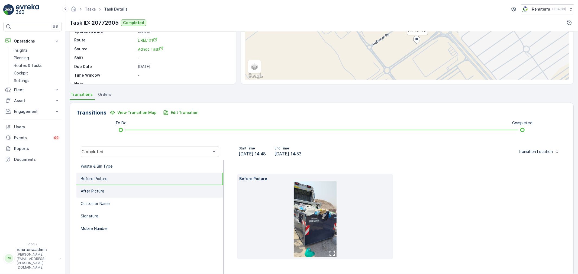
click at [101, 193] on p "After Picture" at bounding box center [93, 191] width 24 height 5
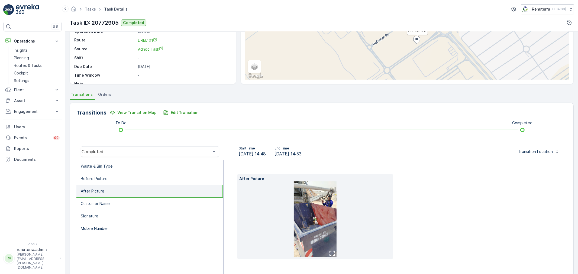
click at [309, 224] on img at bounding box center [315, 220] width 43 height 76
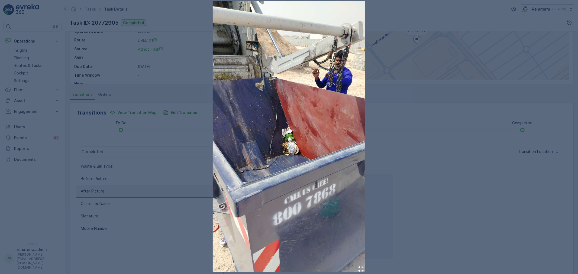
click at [420, 192] on div at bounding box center [289, 137] width 578 height 274
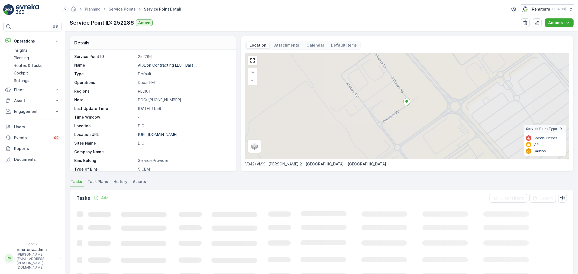
click at [102, 200] on p "Add" at bounding box center [105, 198] width 8 height 5
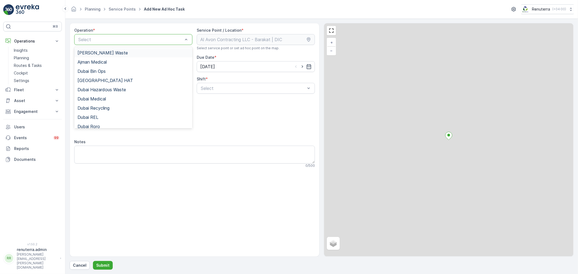
click at [110, 41] on div "Select" at bounding box center [133, 39] width 118 height 11
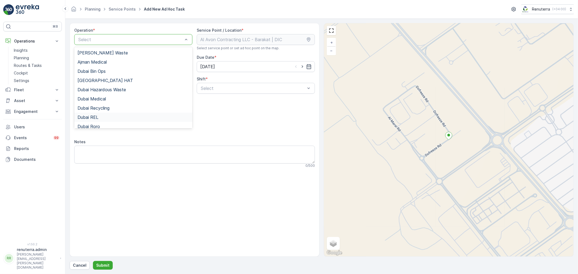
click at [102, 118] on div "Dubai REL" at bounding box center [134, 117] width 112 height 5
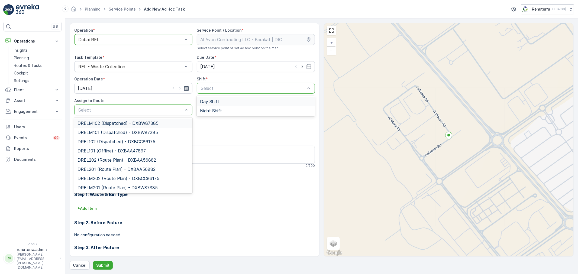
click at [229, 101] on div "Day Shift" at bounding box center [256, 101] width 112 height 5
type input "101"
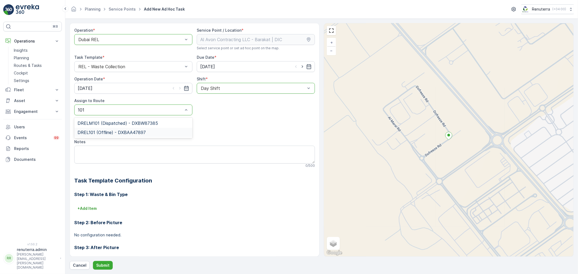
click at [116, 133] on span "DREL101 (Offline) - DXBAA47897" at bounding box center [112, 132] width 68 height 5
click at [104, 267] on p "Submit" at bounding box center [102, 265] width 13 height 5
